Goal: Find specific page/section: Find specific page/section

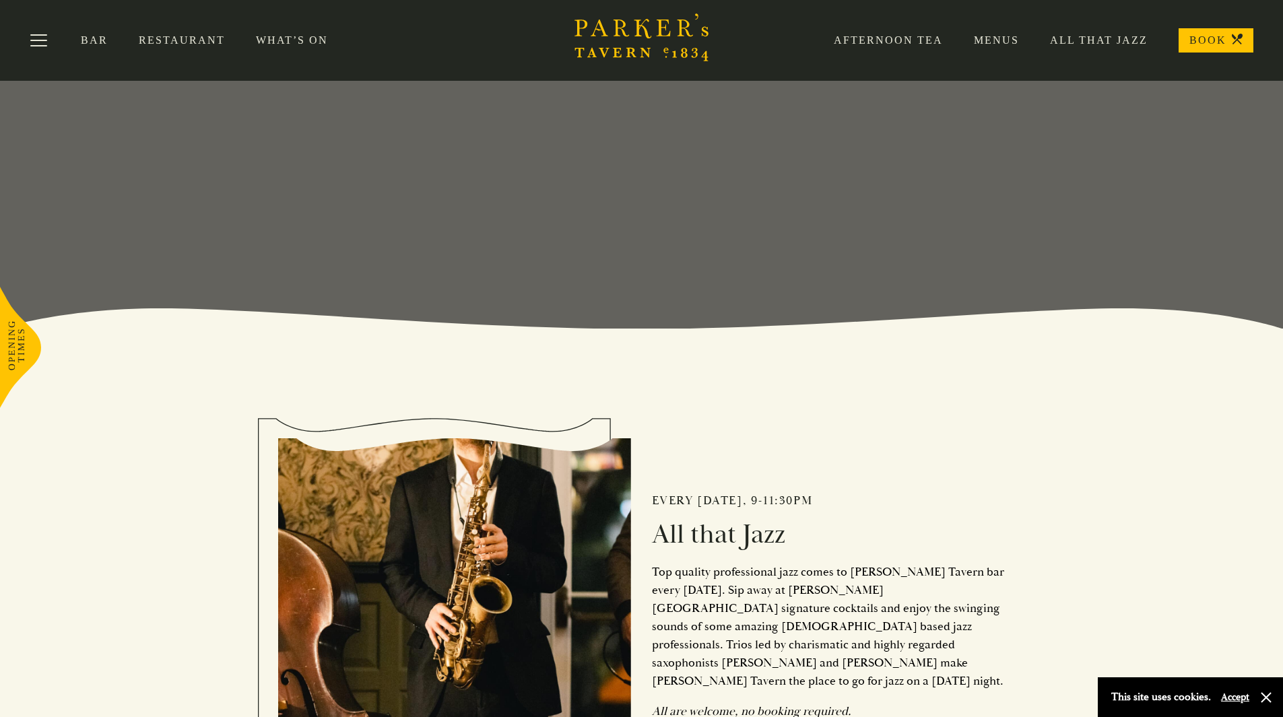
scroll to position [272, 0]
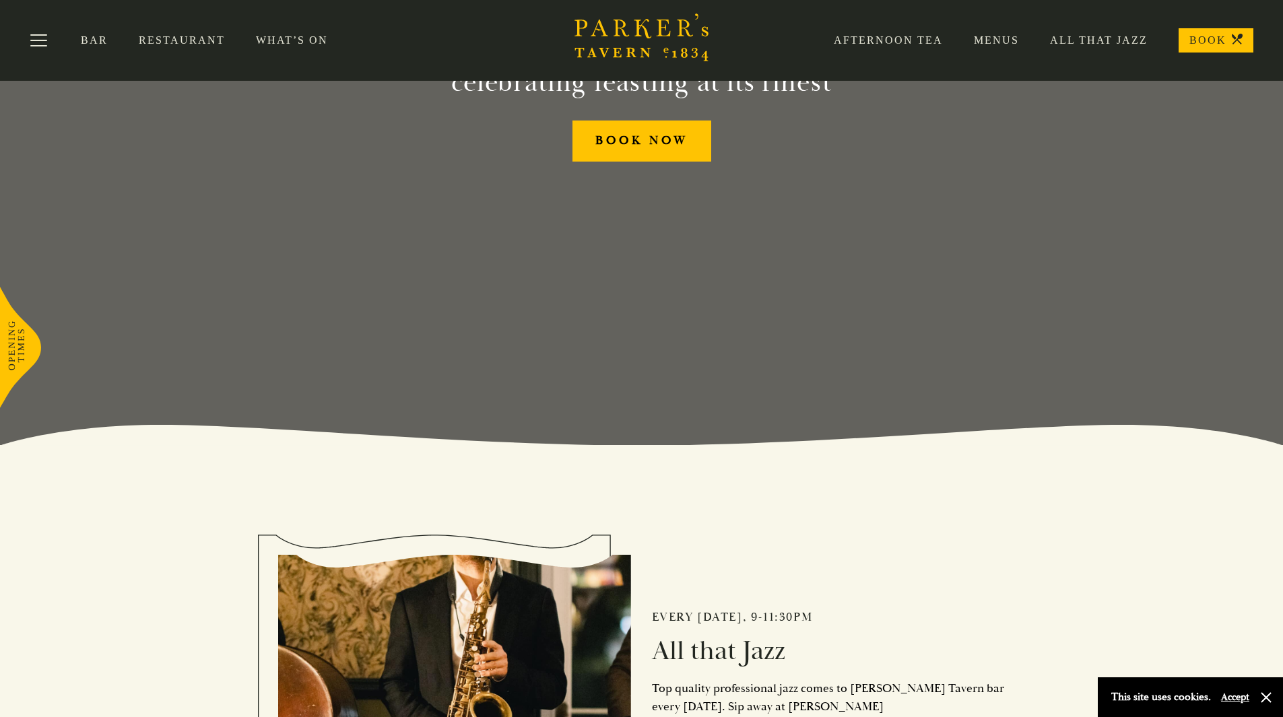
click at [191, 42] on link "Restaurant" at bounding box center [197, 40] width 117 height 13
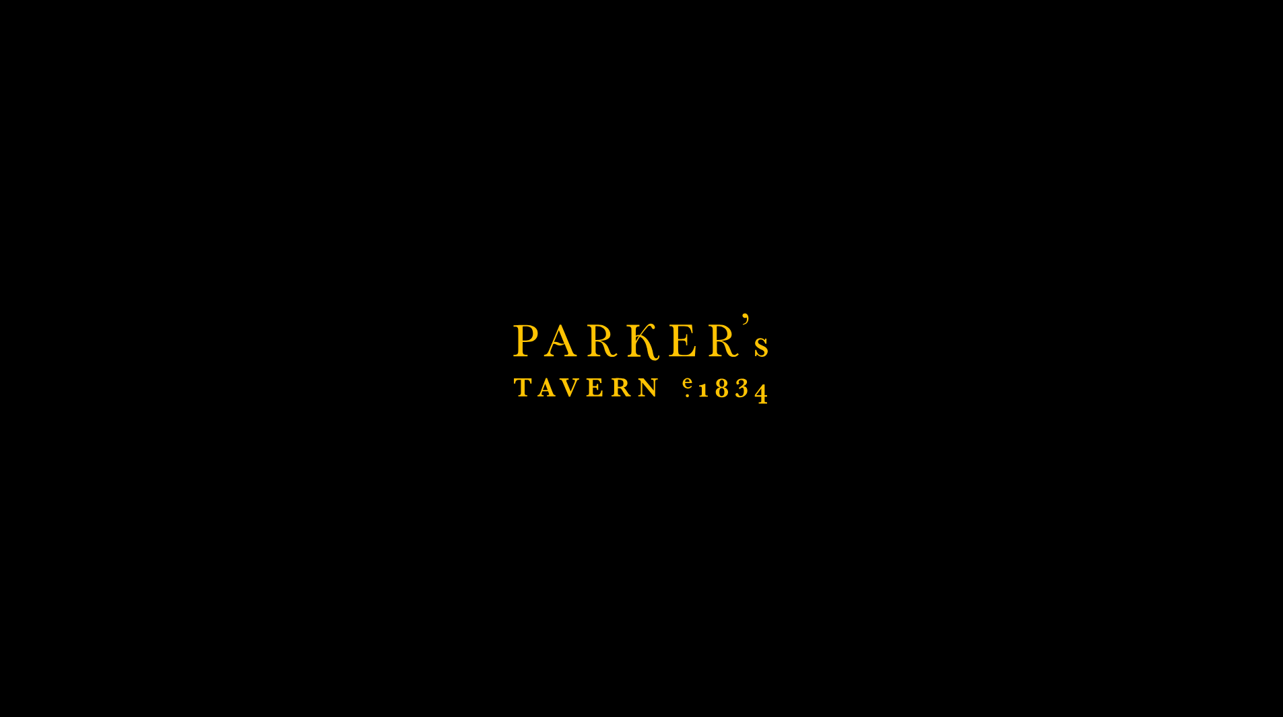
scroll to position [407, 0]
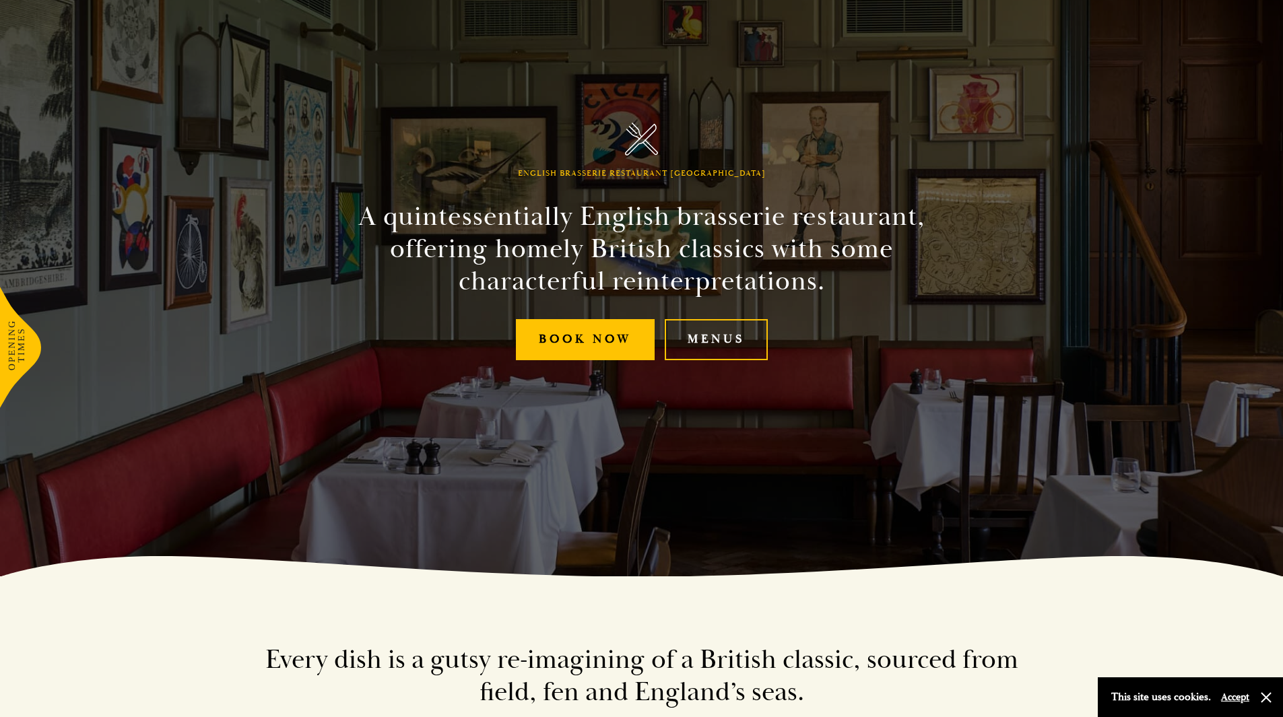
scroll to position [202, 0]
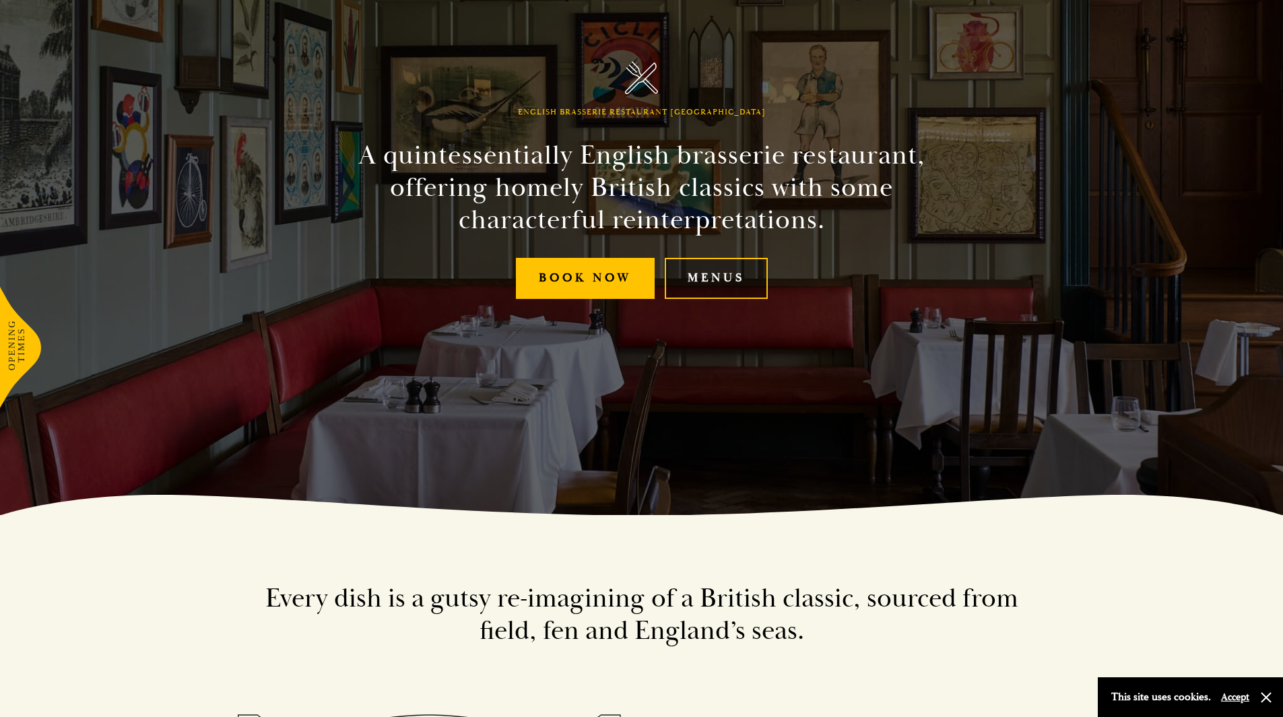
click at [721, 294] on link "Menus" at bounding box center [716, 278] width 103 height 41
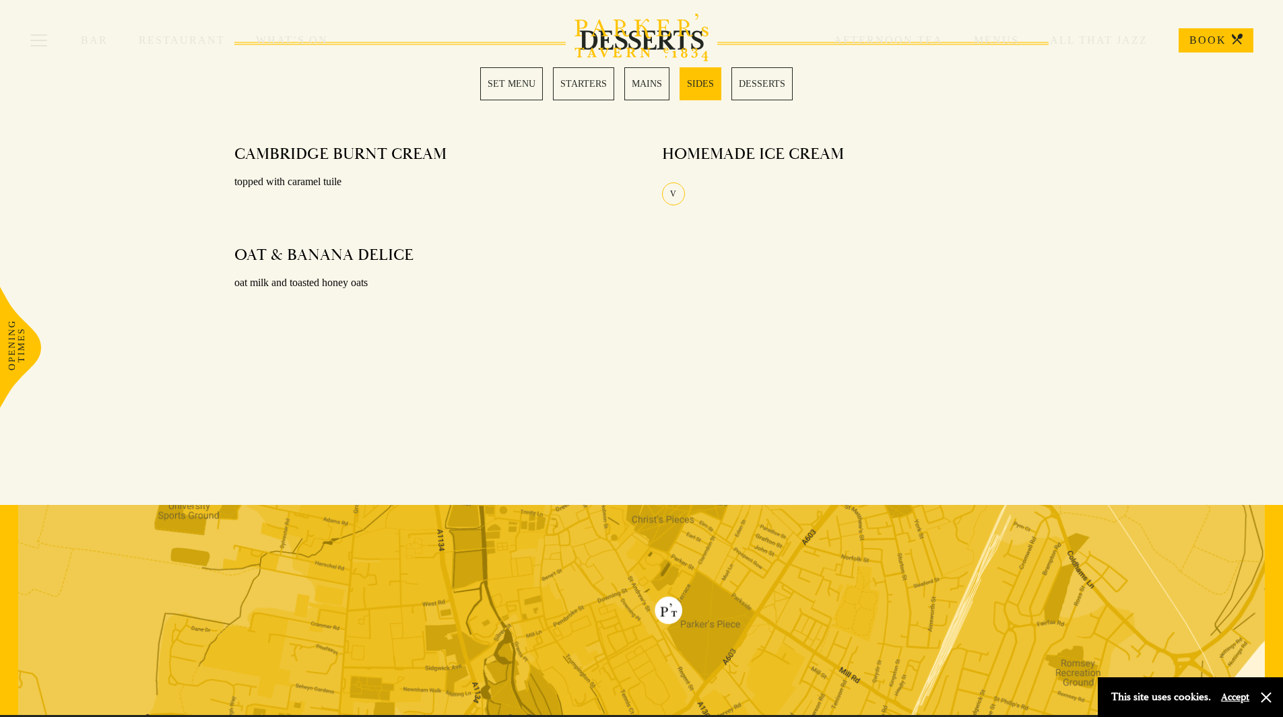
scroll to position [1549, 0]
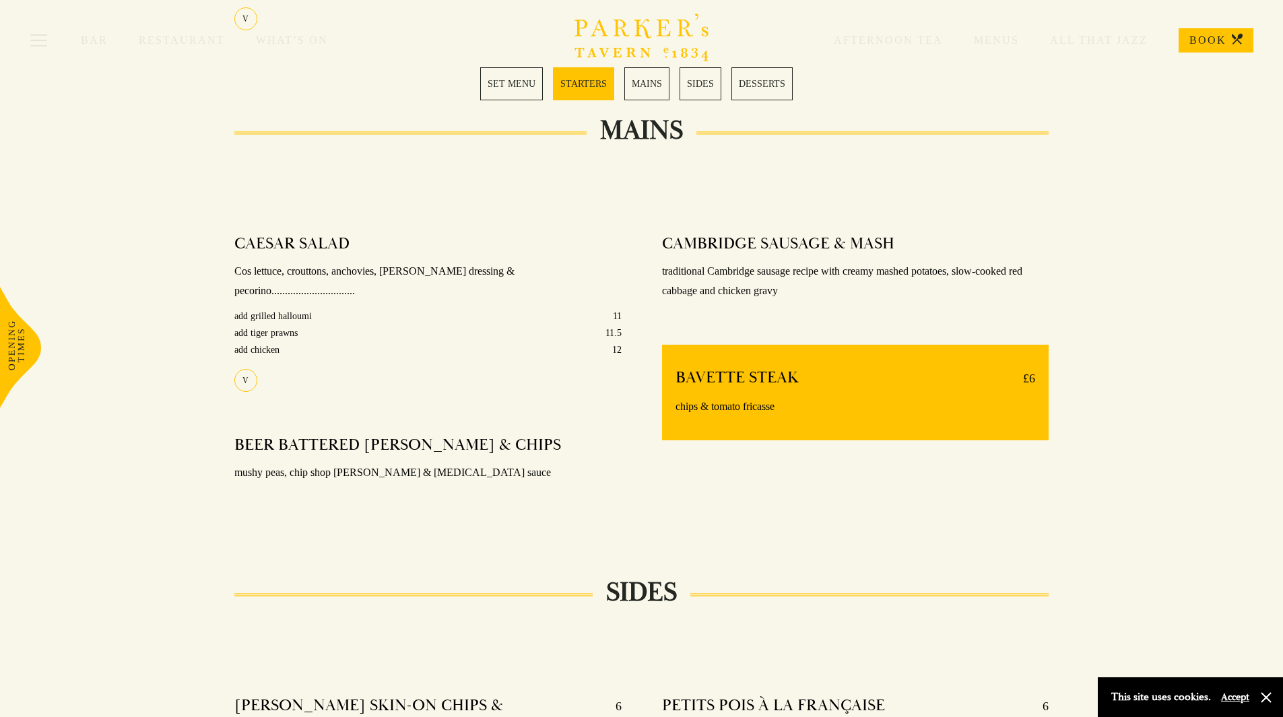
click at [518, 89] on link "SET MENU" at bounding box center [511, 83] width 63 height 33
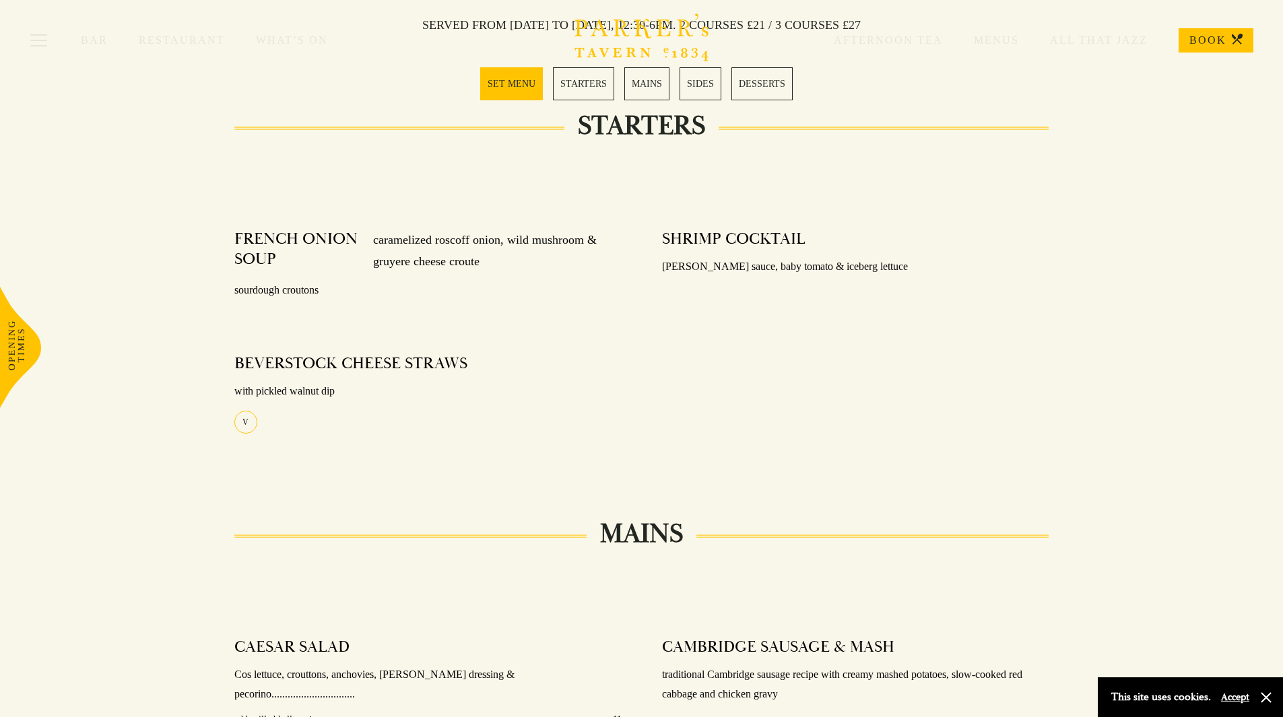
scroll to position [531, 0]
